Goal: Transaction & Acquisition: Download file/media

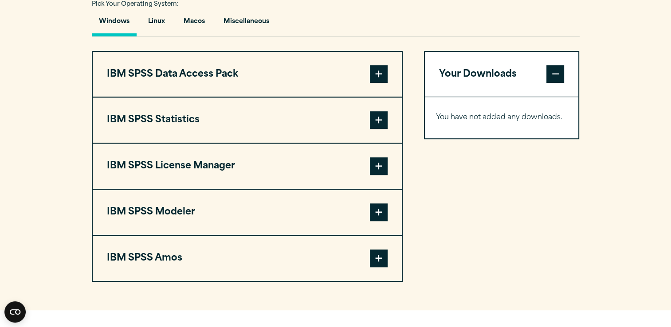
scroll to position [658, 0]
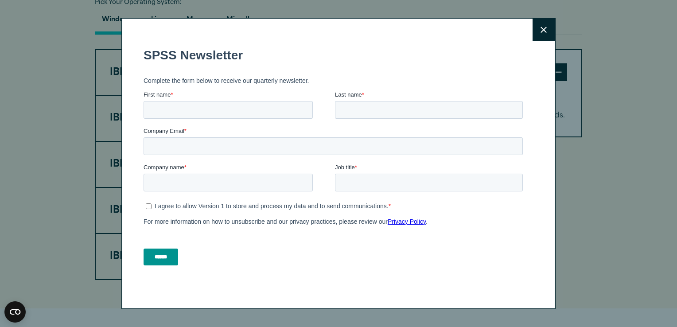
click at [548, 36] on button "Close" at bounding box center [544, 30] width 22 height 22
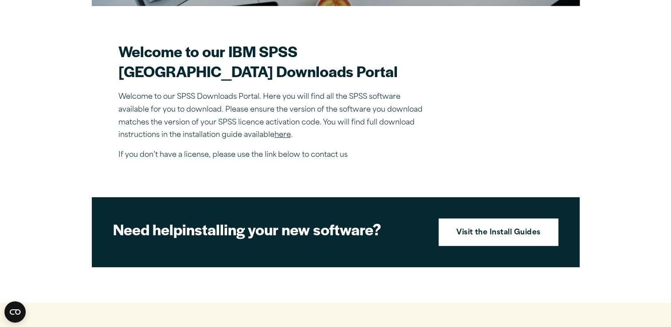
scroll to position [239, 0]
click at [281, 139] on link "here" at bounding box center [282, 135] width 16 height 7
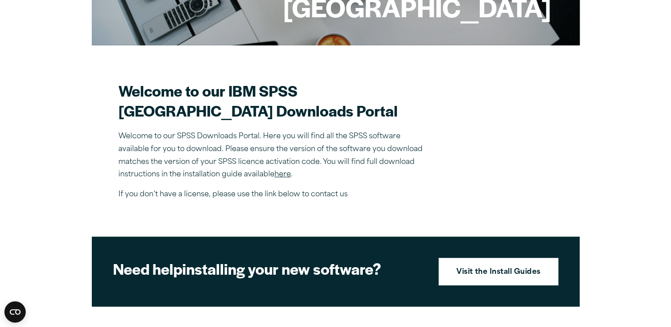
scroll to position [200, 0]
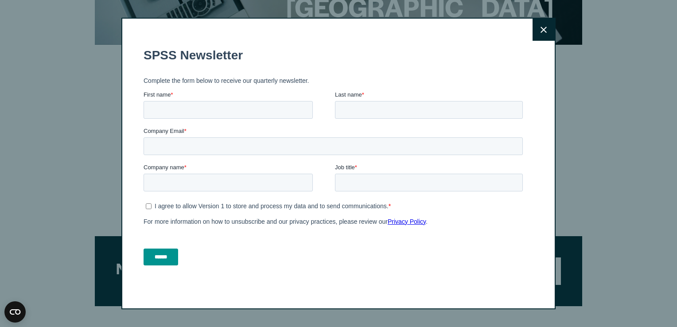
click at [534, 24] on button "Close" at bounding box center [544, 30] width 22 height 22
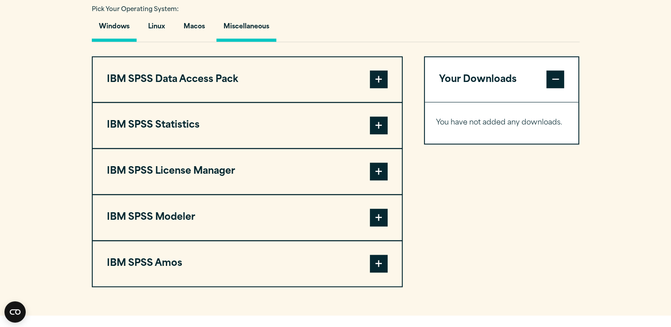
scroll to position [654, 0]
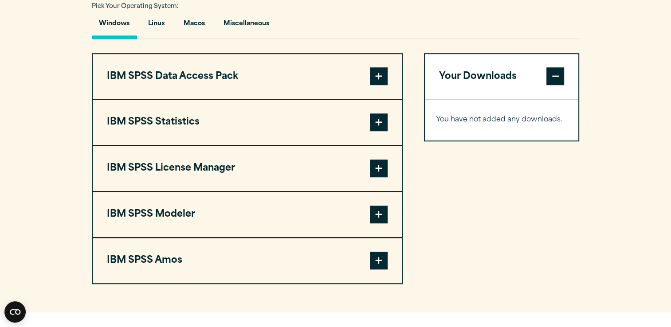
click at [378, 131] on span at bounding box center [379, 122] width 18 height 18
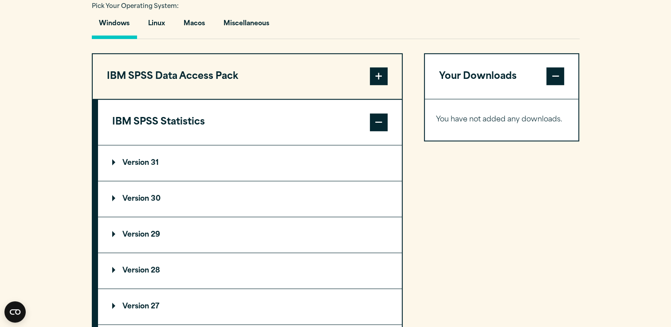
click at [155, 214] on summary "Version 30" at bounding box center [250, 198] width 304 height 35
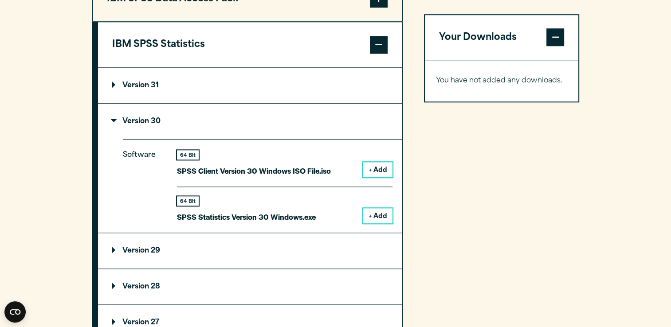
scroll to position [730, 0]
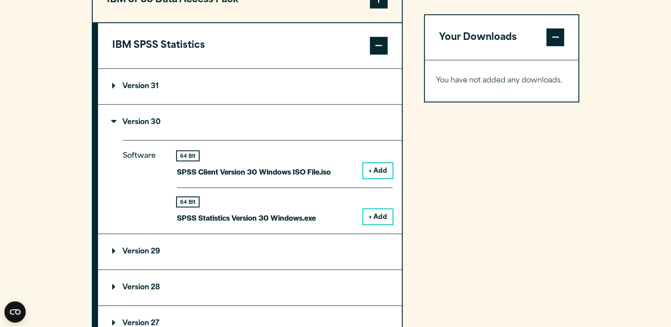
click at [380, 224] on button "+ Add" at bounding box center [377, 216] width 29 height 15
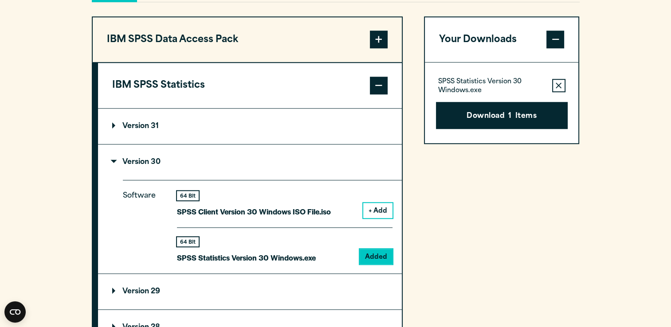
scroll to position [690, 0]
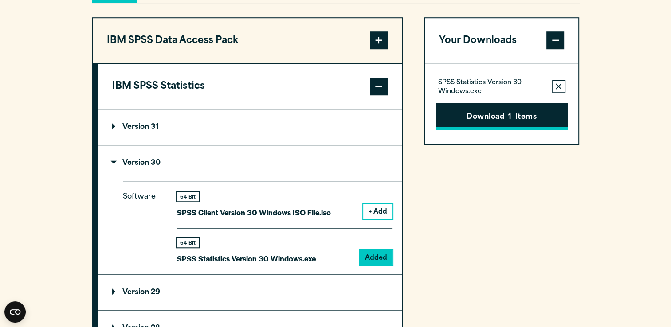
click at [454, 130] on button "Download 1 Items" at bounding box center [502, 116] width 132 height 27
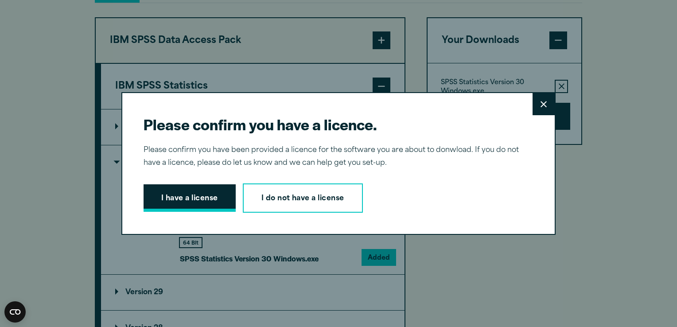
click at [211, 195] on button "I have a license" at bounding box center [190, 197] width 92 height 27
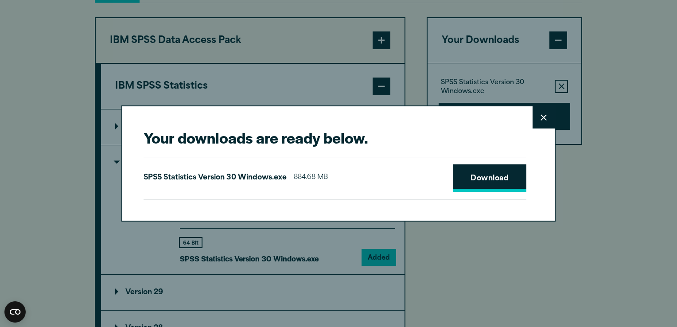
click at [468, 180] on link "Download" at bounding box center [490, 177] width 74 height 27
click at [511, 145] on h2 "Your downloads are ready below." at bounding box center [335, 138] width 383 height 20
click at [537, 123] on button "Close" at bounding box center [544, 117] width 22 height 22
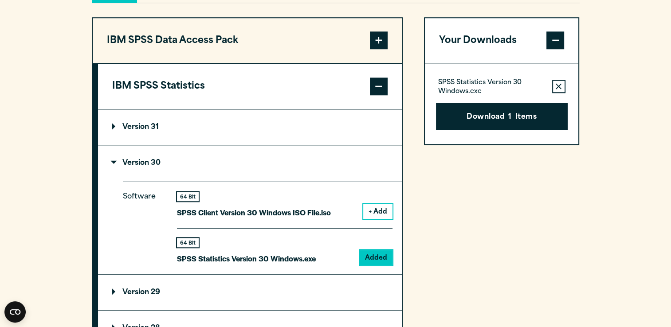
click at [503, 96] on p "SPSS Statistics Version 30 Windows.exe" at bounding box center [491, 87] width 107 height 18
click at [451, 130] on button "Download 1 Items" at bounding box center [502, 116] width 132 height 27
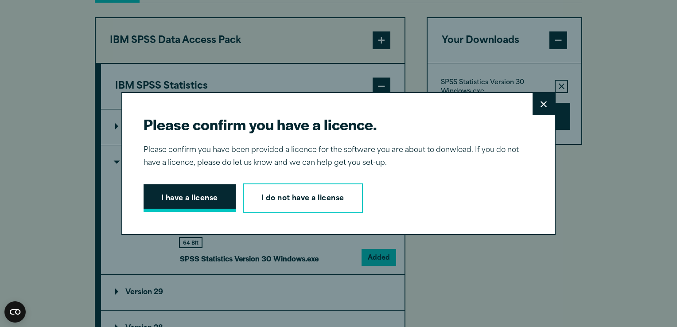
click at [191, 194] on button "I have a license" at bounding box center [190, 197] width 92 height 27
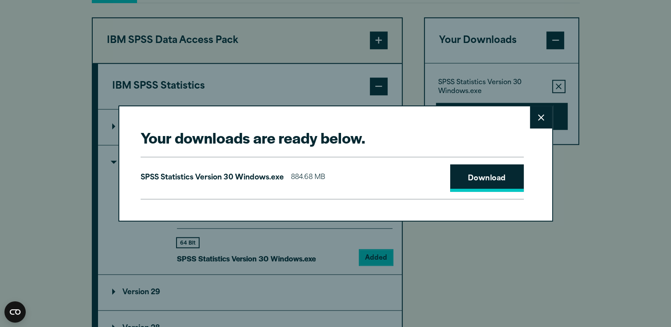
click at [509, 175] on link "Download" at bounding box center [487, 177] width 74 height 27
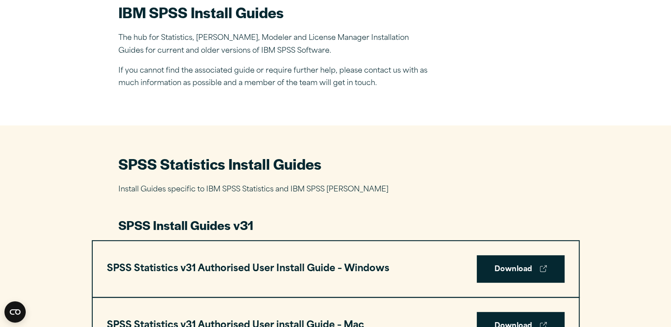
scroll to position [338, 0]
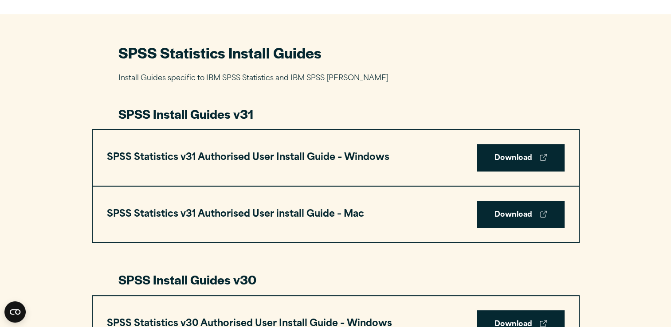
scroll to position [390, 0]
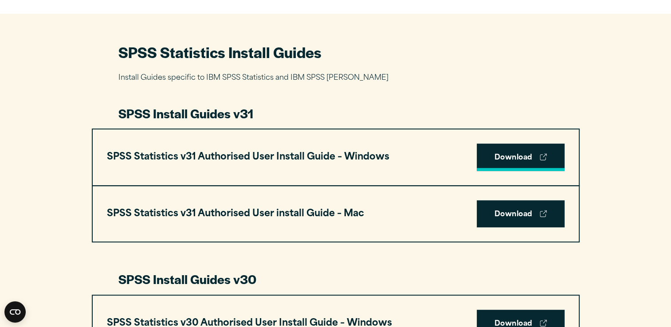
click at [507, 160] on link "Download" at bounding box center [520, 157] width 88 height 27
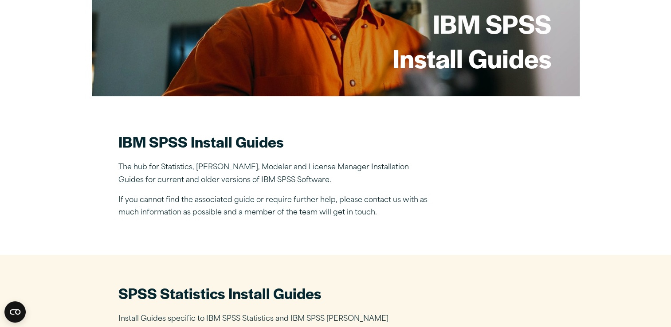
scroll to position [0, 0]
